Goal: Connect with others: Connect with others

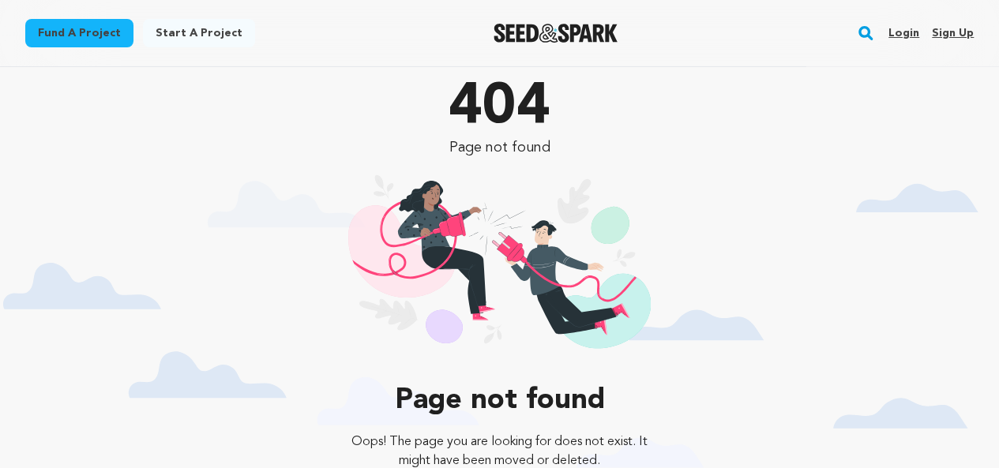
click at [954, 26] on link "Sign up" at bounding box center [953, 33] width 42 height 25
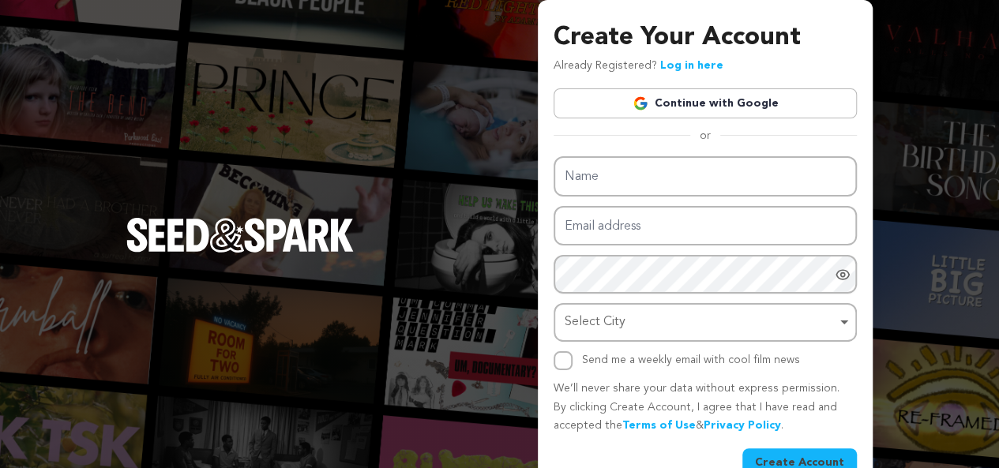
click at [755, 105] on link "Continue with Google" at bounding box center [704, 103] width 303 height 30
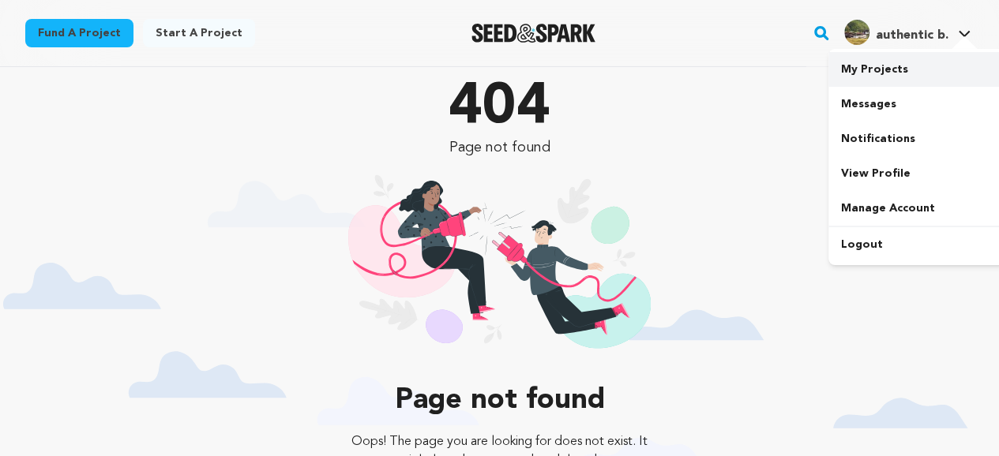
click at [868, 75] on link "My Projects" at bounding box center [916, 69] width 177 height 35
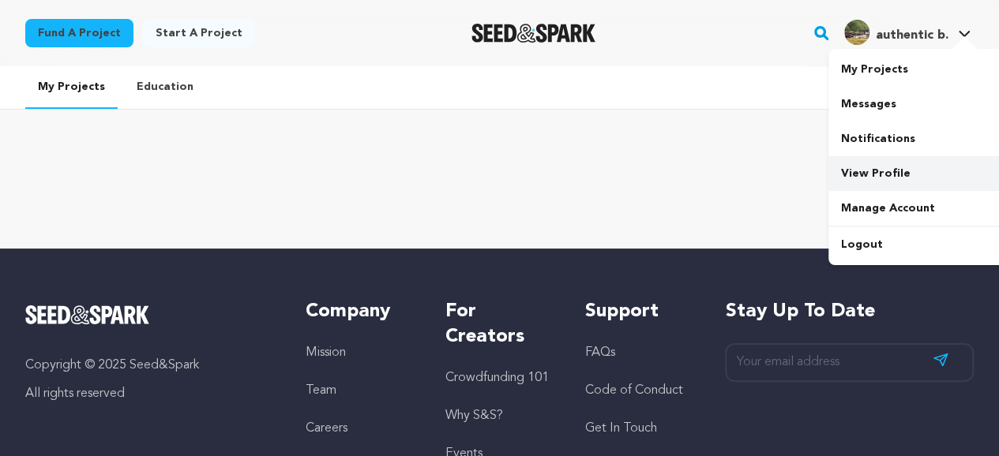
click at [905, 181] on link "View Profile" at bounding box center [916, 173] width 177 height 35
